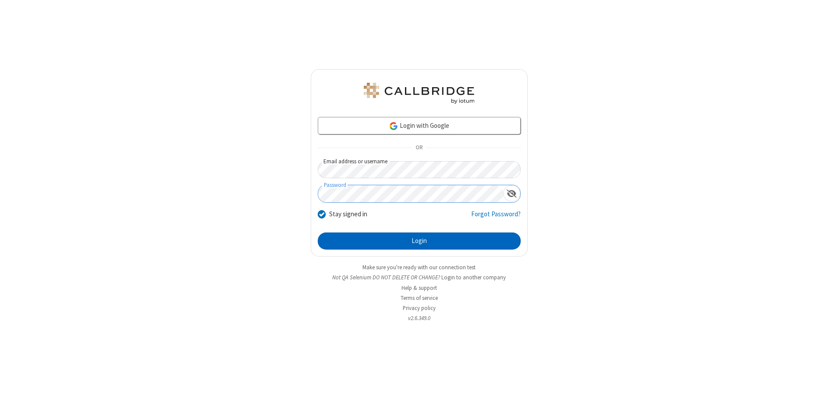
click at [419, 241] on button "Login" at bounding box center [419, 242] width 203 height 18
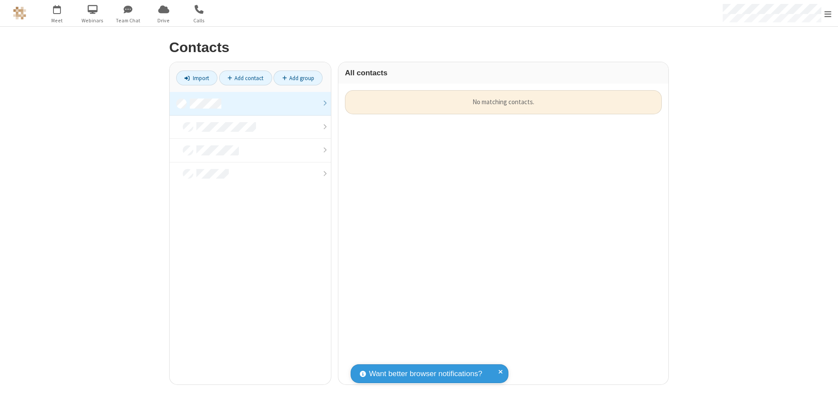
scroll to position [294, 323]
click at [250, 103] on link at bounding box center [250, 104] width 161 height 24
click at [197, 78] on link "Import" at bounding box center [196, 78] width 41 height 15
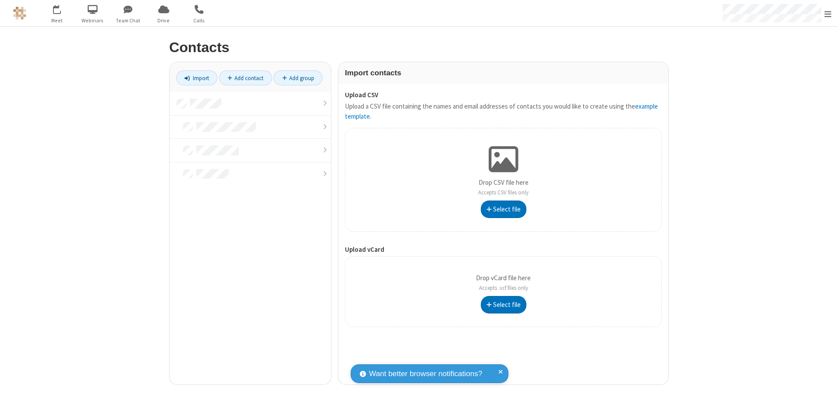
type input "C:\fakepath\excel_file.xlsx"
